Goal: Task Accomplishment & Management: Manage account settings

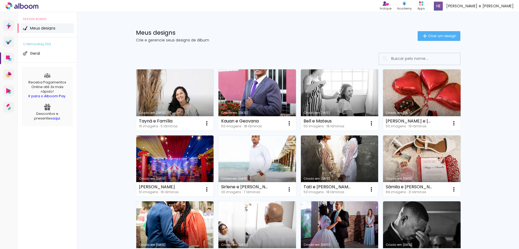
click at [412, 90] on link "Criado em [DATE]" at bounding box center [422, 99] width 78 height 61
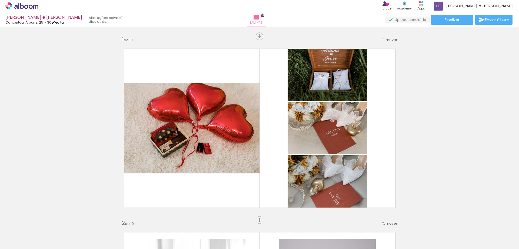
click at [59, 23] on link "editar" at bounding box center [58, 22] width 14 height 5
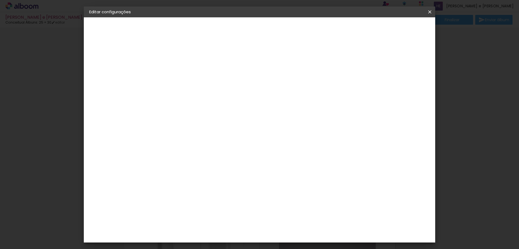
click at [121, 67] on div "Conceitual Álbuns" at bounding box center [111, 67] width 21 height 8
click at [197, 103] on input at bounding box center [191, 103] width 55 height 7
type input "EV"
type paper-input "EV"
click at [205, 119] on paper-item "Evidence" at bounding box center [187, 122] width 51 height 12
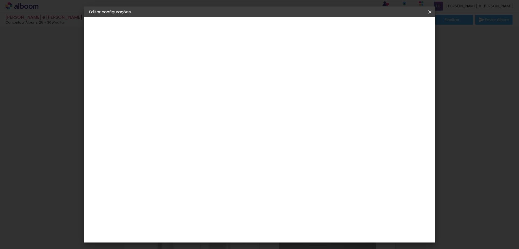
click at [208, 125] on paper-item "Evidence" at bounding box center [187, 122] width 51 height 12
click at [0, 0] on slot "Avançar" at bounding box center [0, 0] width 0 height 0
click at [199, 91] on input "text" at bounding box center [188, 94] width 21 height 8
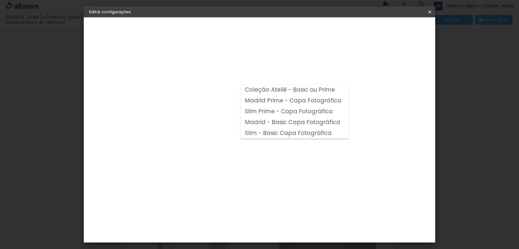
click at [0, 0] on slot "Madrid - Basic Capa Fotográfica" at bounding box center [0, 0] width 0 height 0
type input "Madrid - Basic Capa Fotográfica"
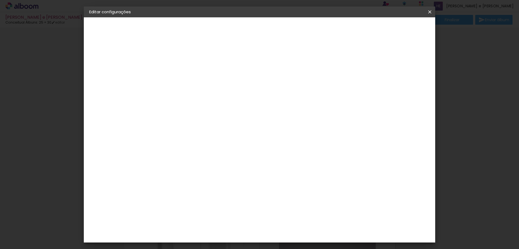
scroll to position [149, 0]
click at [0, 0] on slot "Avançar" at bounding box center [0, 0] width 0 height 0
click at [396, 29] on span "Salvar configurações" at bounding box center [376, 29] width 40 height 4
